Goal: Find specific page/section: Find specific page/section

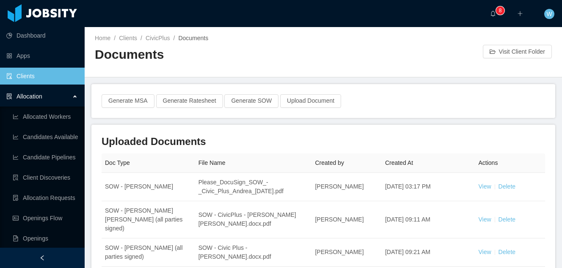
scroll to position [505, 0]
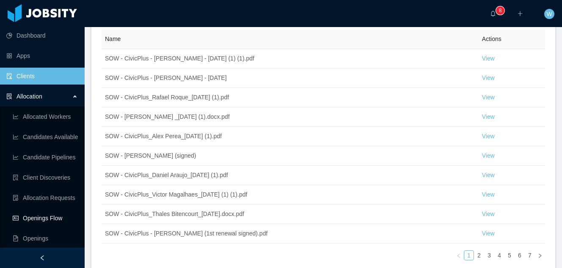
click at [65, 216] on link "Openings Flow" at bounding box center [45, 218] width 65 height 17
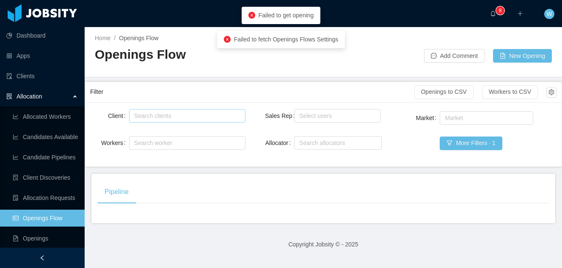
click at [202, 117] on div "Search clients" at bounding box center [185, 116] width 102 height 8
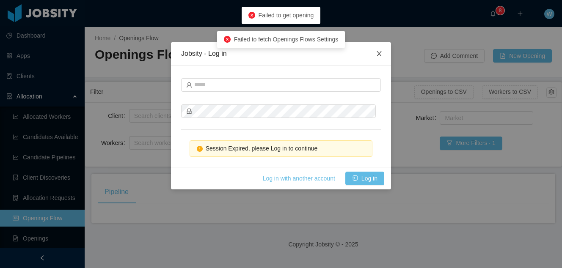
click at [376, 55] on icon "icon: close" at bounding box center [379, 53] width 7 height 7
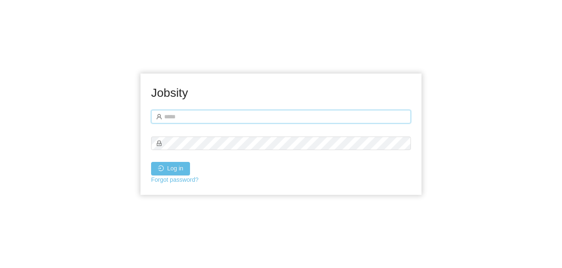
click at [226, 115] on input "text" at bounding box center [281, 117] width 260 height 14
type input "**********"
drag, startPoint x: 192, startPoint y: 165, endPoint x: 187, endPoint y: 168, distance: 5.7
click at [192, 165] on div "Log in" at bounding box center [281, 169] width 260 height 14
click at [180, 171] on button "Log in" at bounding box center [170, 169] width 39 height 14
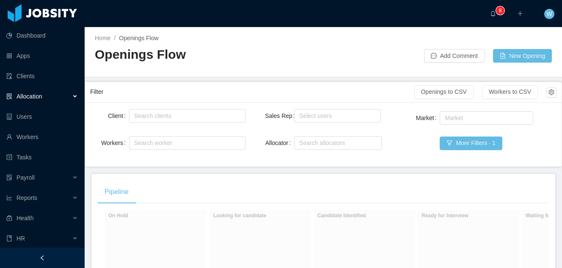
click at [64, 99] on div "Allocation" at bounding box center [42, 96] width 85 height 17
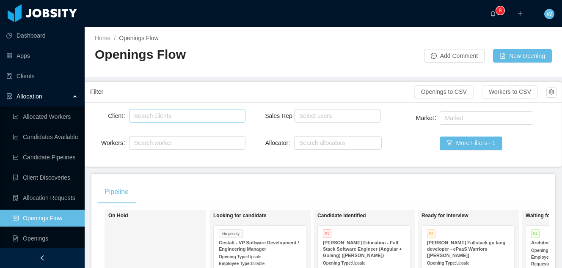
click at [174, 119] on div "Search clients" at bounding box center [185, 116] width 102 height 8
type input "******"
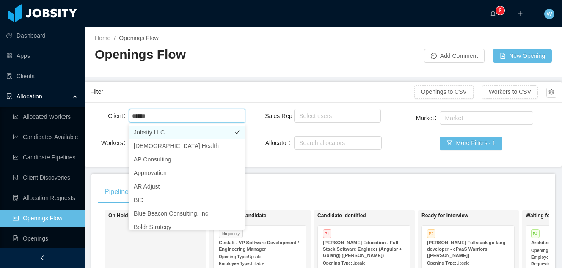
click at [170, 131] on li "Jobsity LLC" at bounding box center [187, 133] width 116 height 14
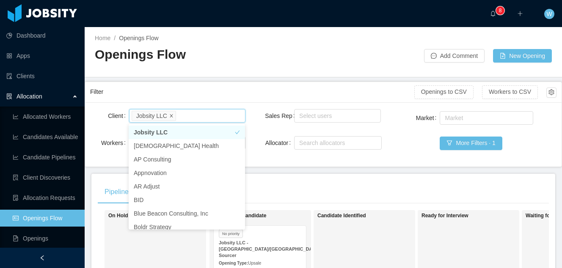
click at [173, 116] on icon "icon: close" at bounding box center [171, 115] width 3 height 3
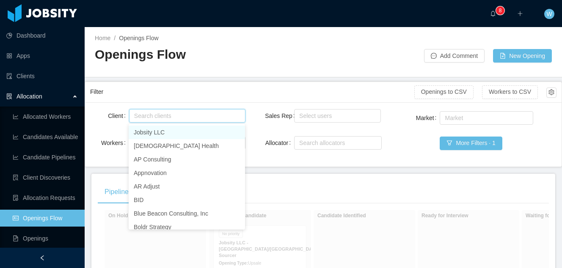
click at [175, 115] on div "Search clients" at bounding box center [185, 116] width 102 height 8
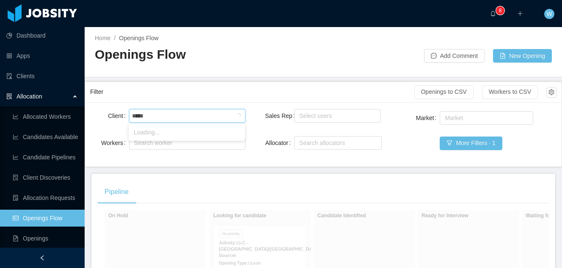
type input "******"
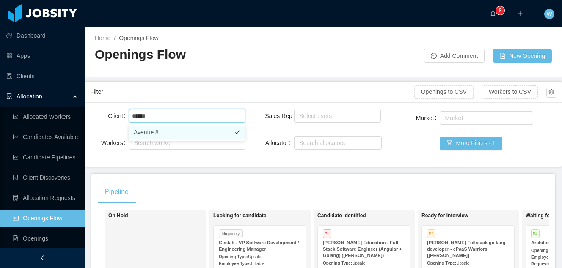
click at [186, 134] on li "Avenue 8" at bounding box center [187, 133] width 116 height 14
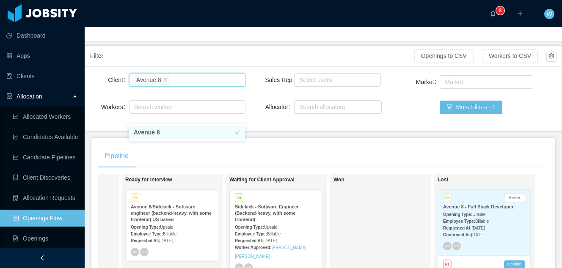
scroll to position [38, 0]
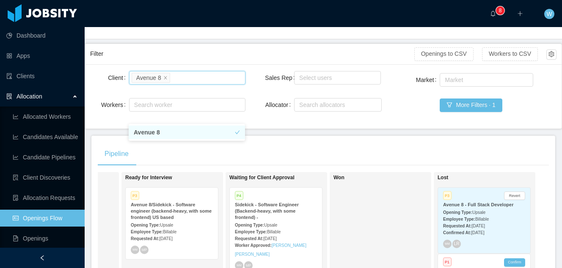
click at [299, 200] on div "P4 Sidekick - Software Engineer (Backend-heavy, with some frontend) - Opening T…" at bounding box center [276, 231] width 92 height 87
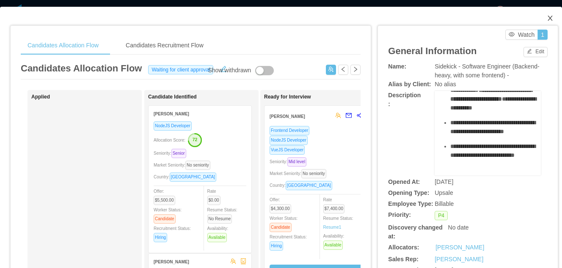
click at [548, 19] on icon "icon: close" at bounding box center [549, 18] width 7 height 7
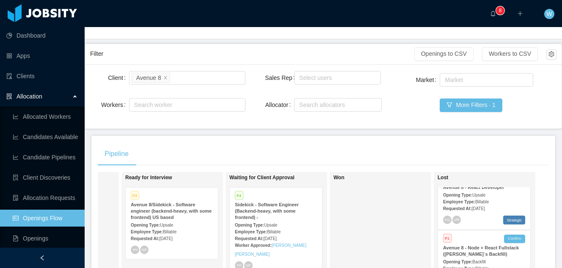
scroll to position [88, 0]
click at [51, 95] on div "Allocation" at bounding box center [42, 96] width 85 height 17
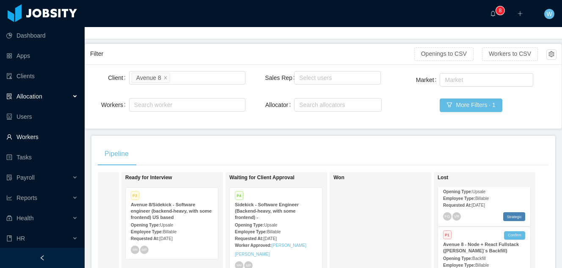
click at [42, 133] on link "Workers" at bounding box center [41, 137] width 71 height 17
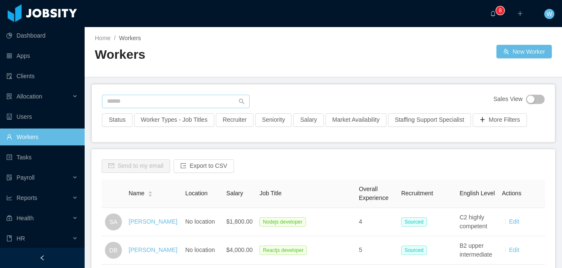
click at [181, 93] on div "Sales View Status Worker Types - Job Titles Recruiter Seniority Salary Market A…" at bounding box center [323, 114] width 463 height 58
click at [180, 99] on input "text" at bounding box center [176, 102] width 148 height 14
type input "**********"
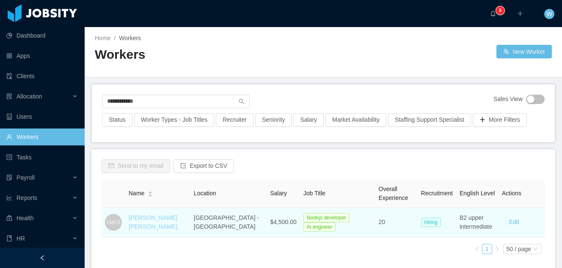
click at [143, 217] on link "[PERSON_NAME] [PERSON_NAME]" at bounding box center [153, 222] width 49 height 16
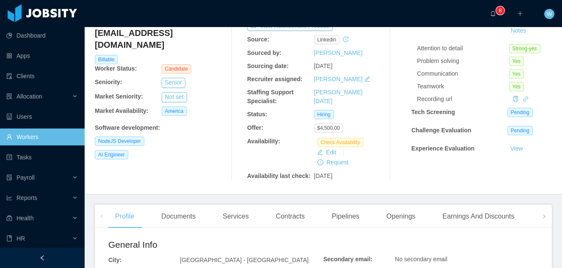
scroll to position [263, 0]
